Goal: Information Seeking & Learning: Learn about a topic

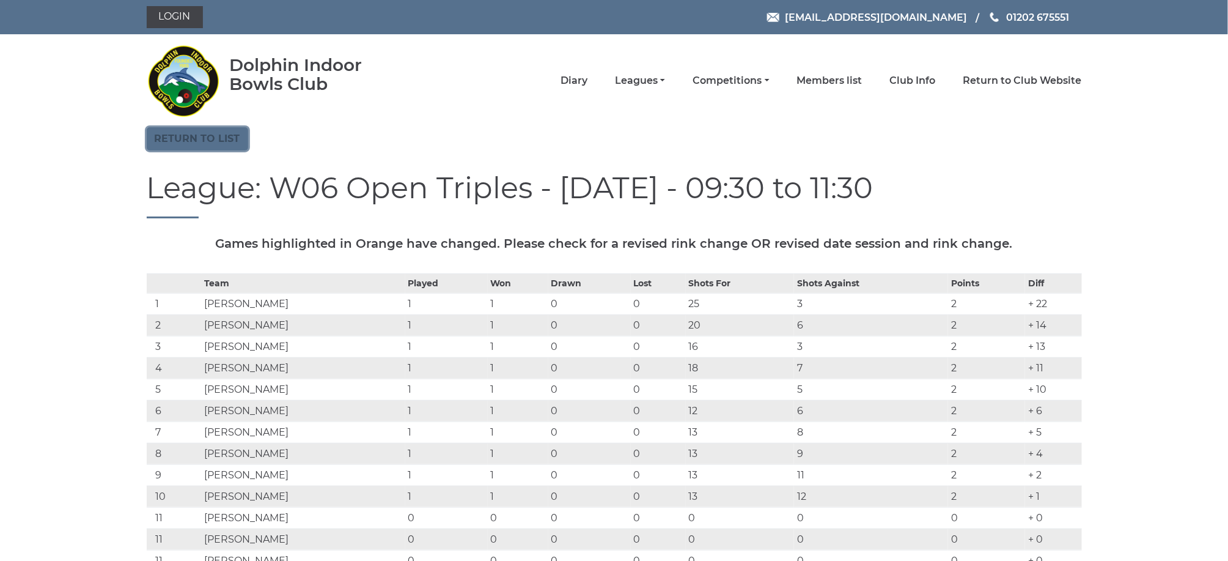
drag, startPoint x: 0, startPoint y: 0, endPoint x: 211, endPoint y: 133, distance: 249.5
click at [211, 133] on link "Return to list" at bounding box center [197, 138] width 101 height 23
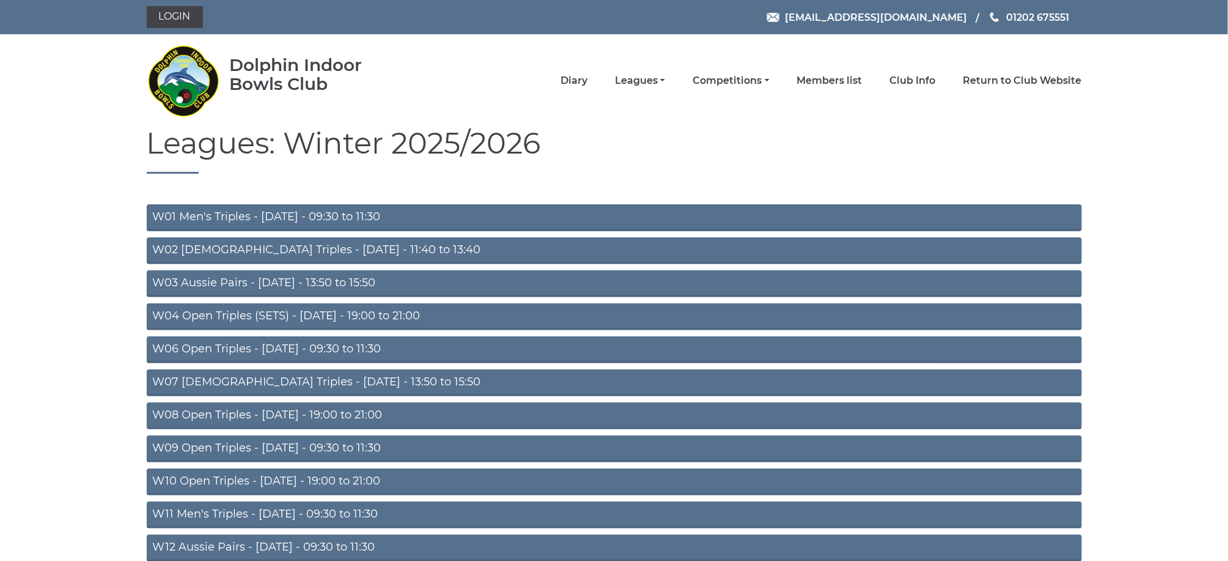
click at [295, 505] on link "W11 Men's Triples - Thursday - 09:30 to 11:30" at bounding box center [614, 514] width 935 height 27
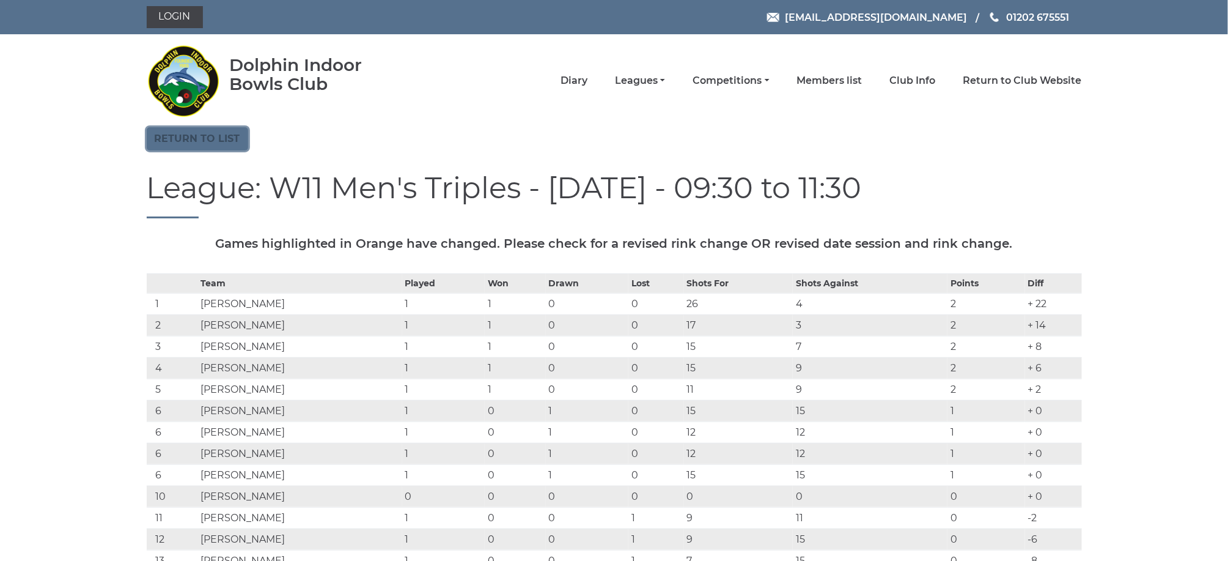
click at [210, 138] on link "Return to list" at bounding box center [197, 138] width 101 height 23
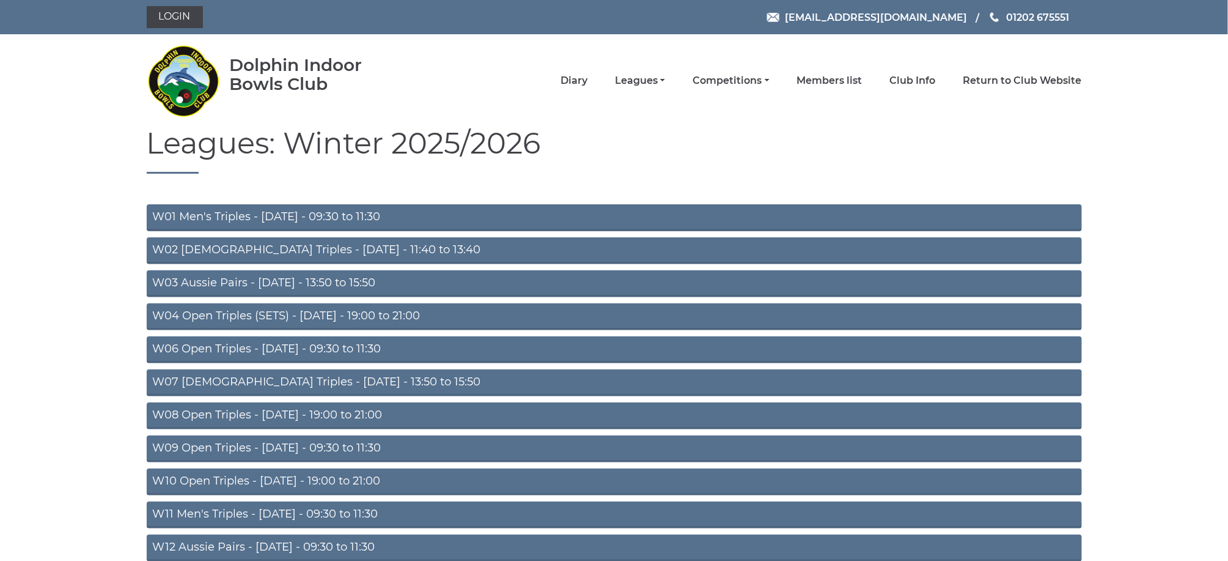
click at [300, 537] on link "W12 Aussie Pairs - Thursday - 09:30 to 11:30" at bounding box center [614, 547] width 935 height 27
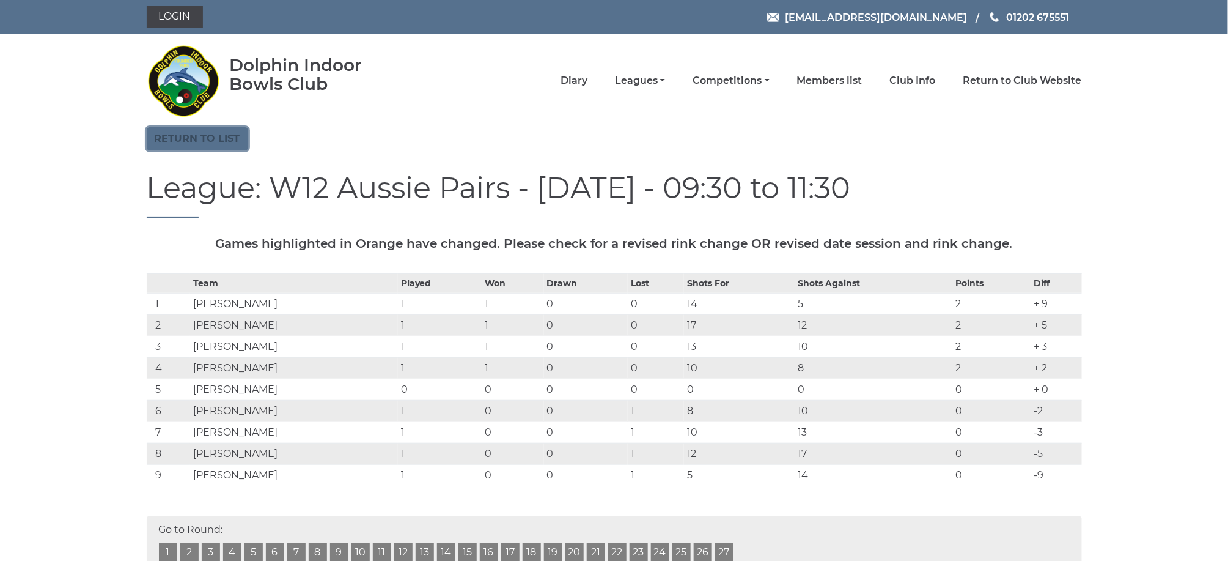
click at [231, 133] on link "Return to list" at bounding box center [197, 138] width 101 height 23
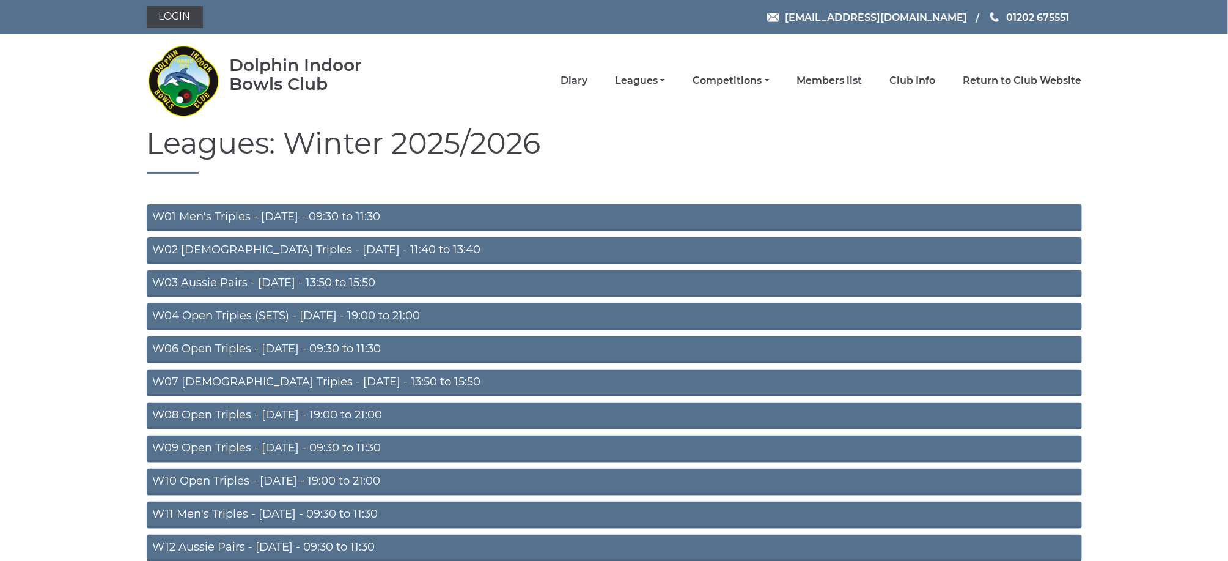
click at [341, 507] on link "W11 Men's Triples - Thursday - 09:30 to 11:30" at bounding box center [614, 514] width 935 height 27
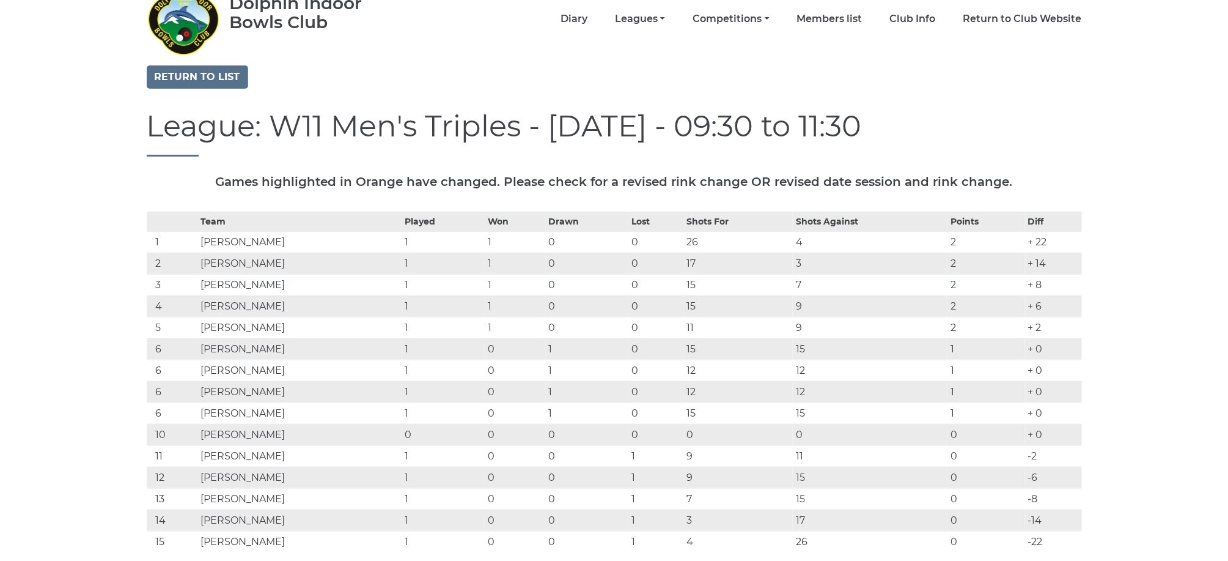
scroll to position [32, 0]
